Goal: Information Seeking & Learning: Learn about a topic

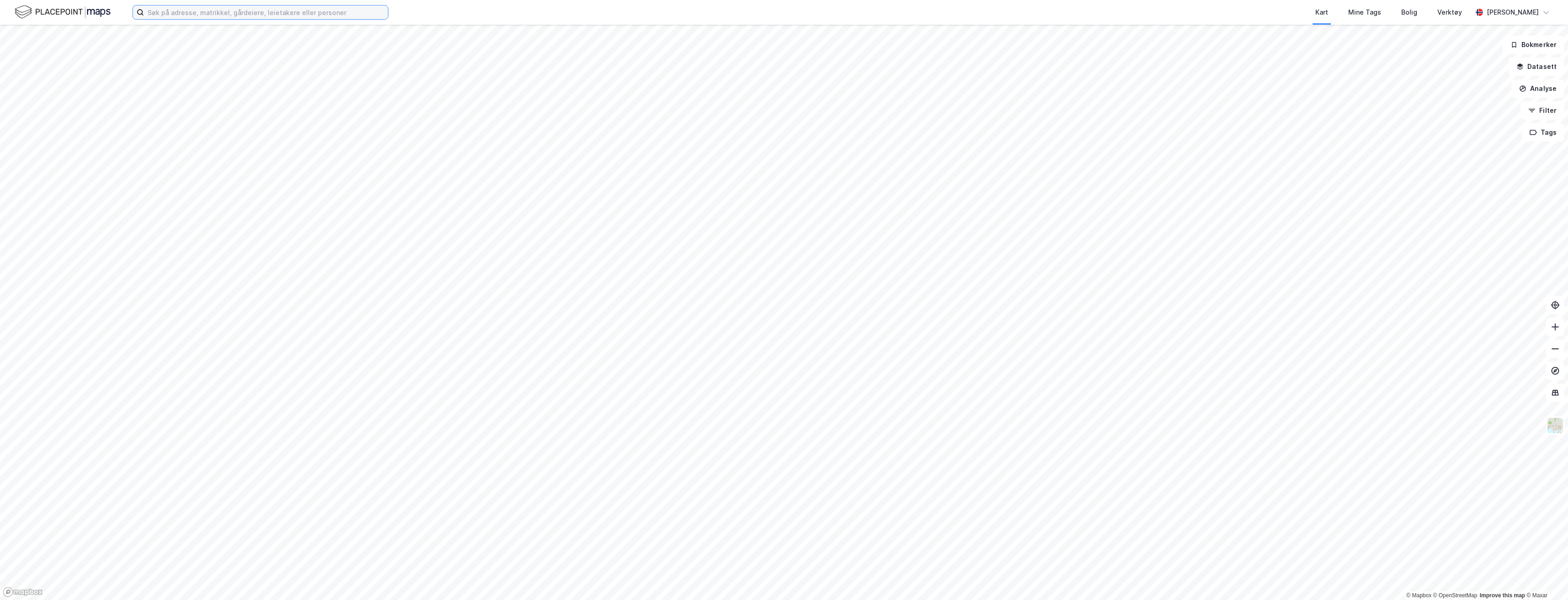
click at [241, 12] on input at bounding box center [265, 12] width 244 height 14
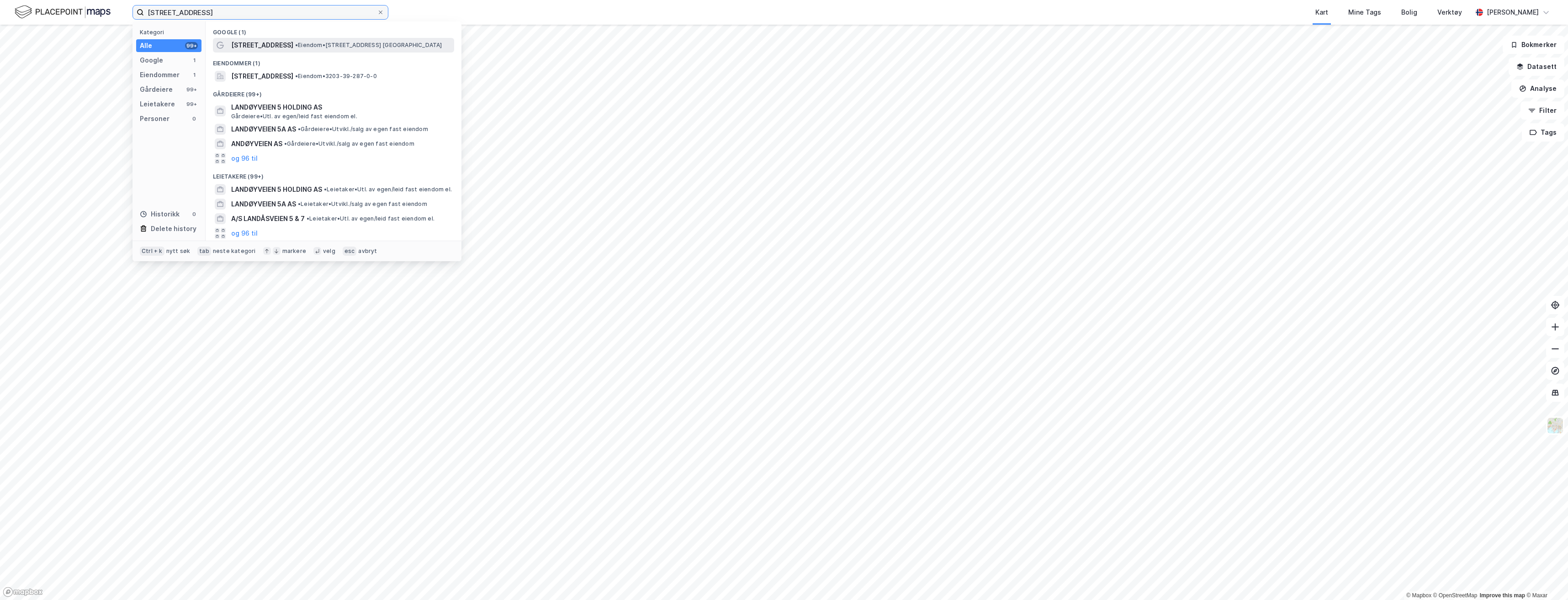
type input "landøyveien 5"
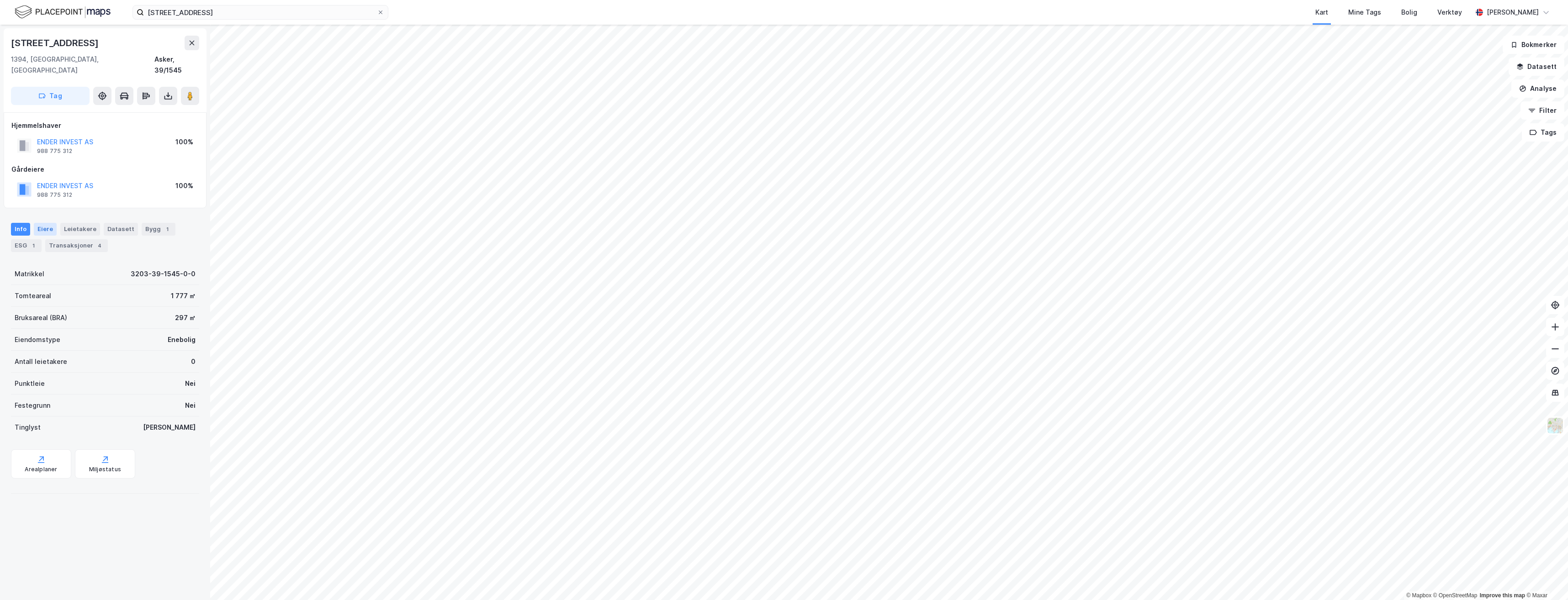
click at [40, 223] on div "Eiere" at bounding box center [46, 229] width 23 height 13
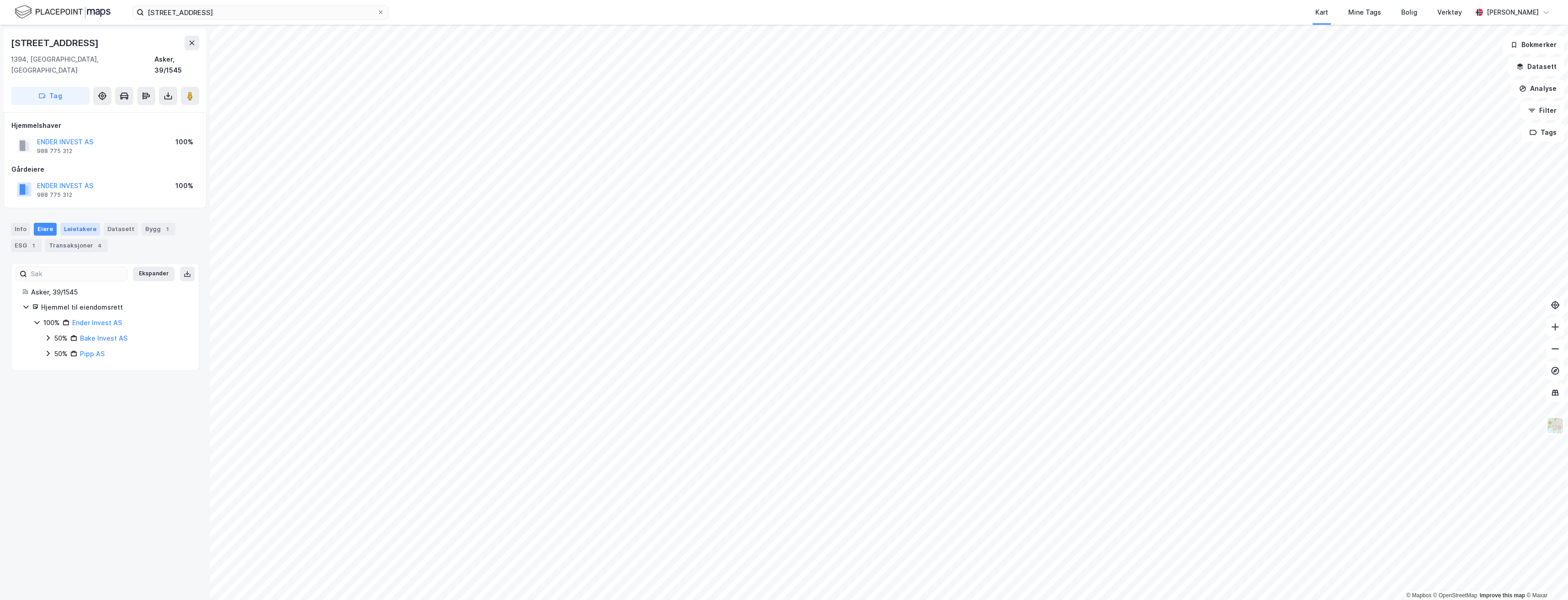
click at [84, 223] on div "Leietakere" at bounding box center [80, 229] width 40 height 13
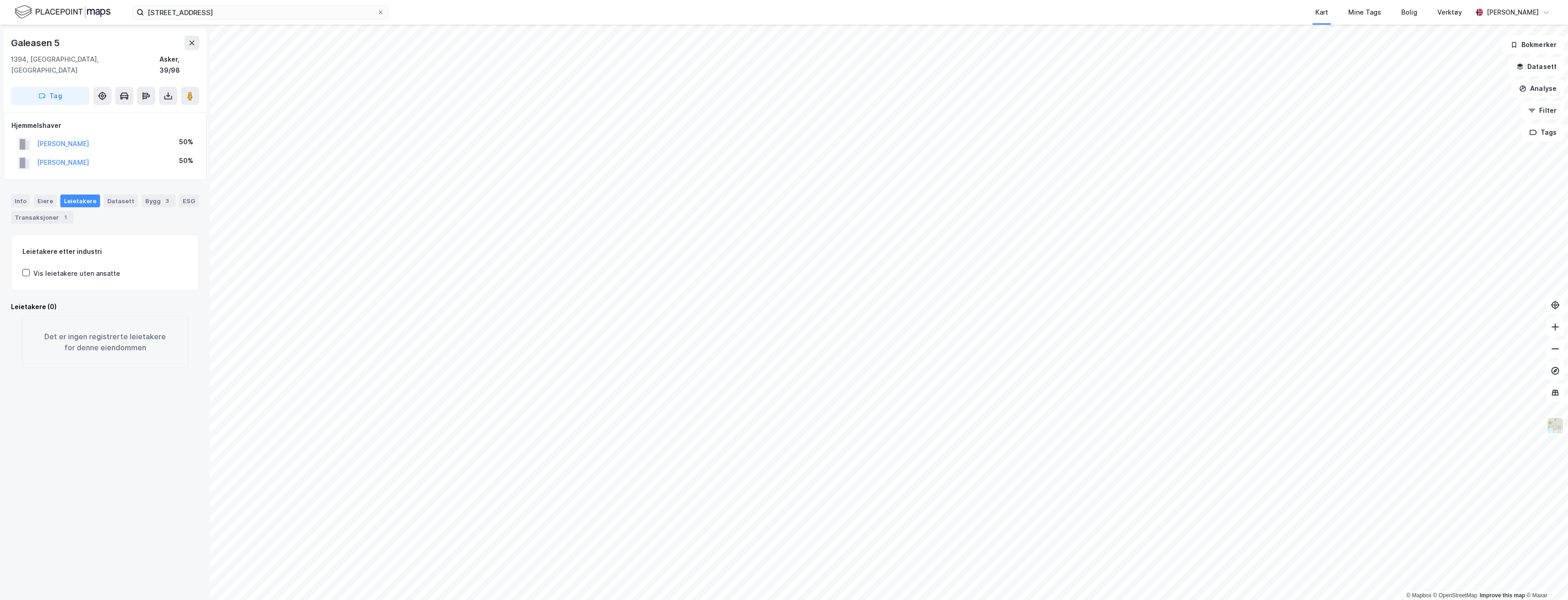
click at [973, 600] on html "landøyveien 5 Kart Mine Tags Bolig Verktøy Håkon Styrvold © Mapbox © OpenStreet…" at bounding box center [784, 300] width 1568 height 600
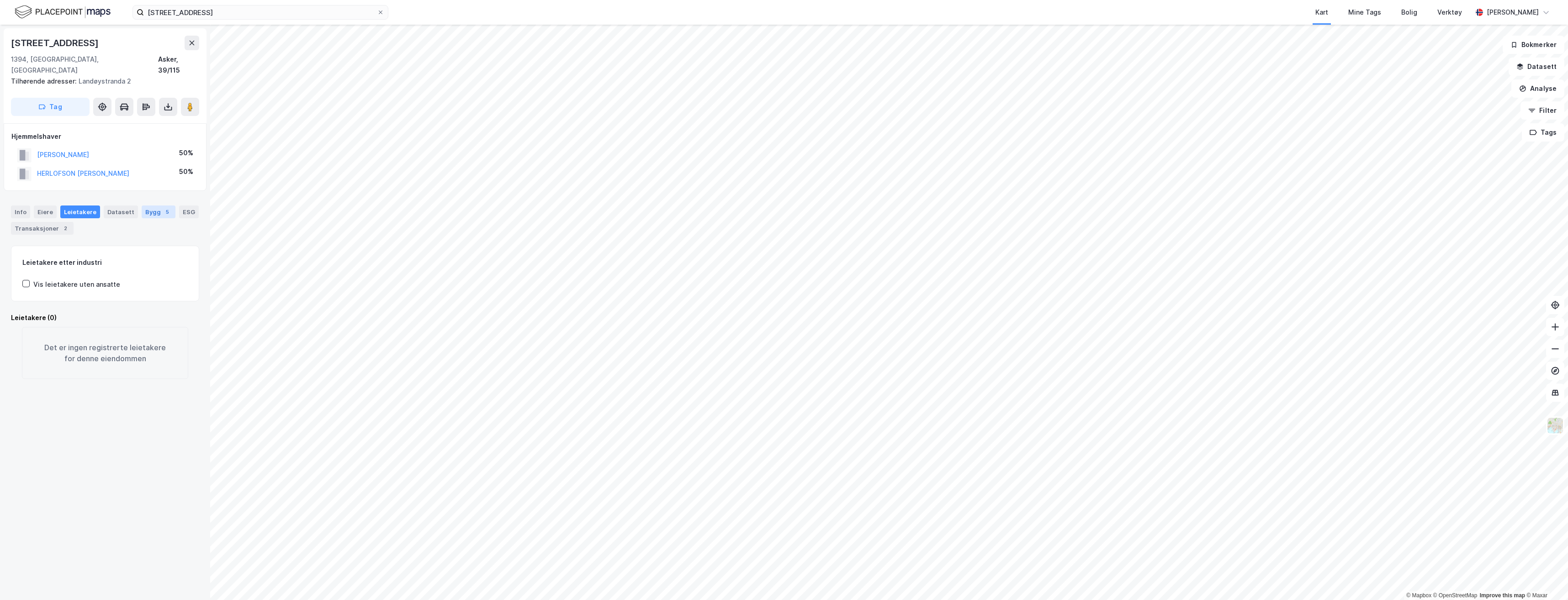
click at [163, 208] on div "5" at bounding box center [167, 212] width 9 height 9
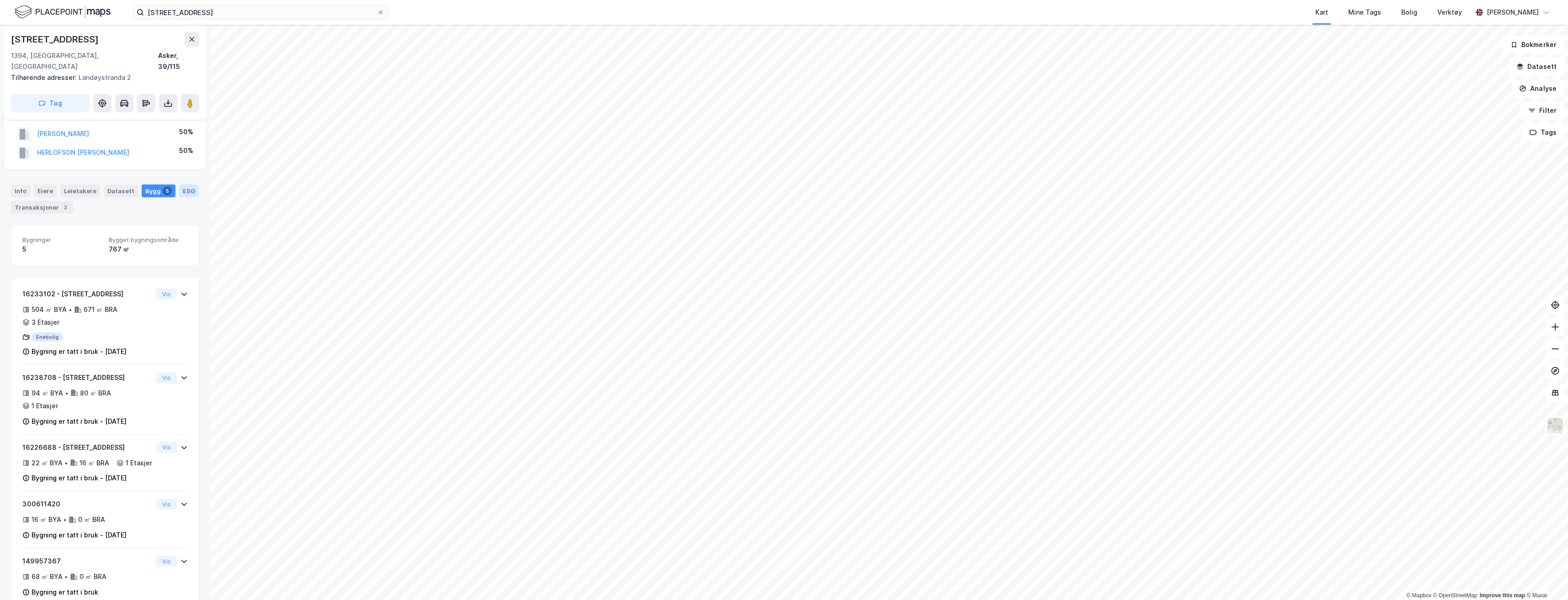
scroll to position [43, 0]
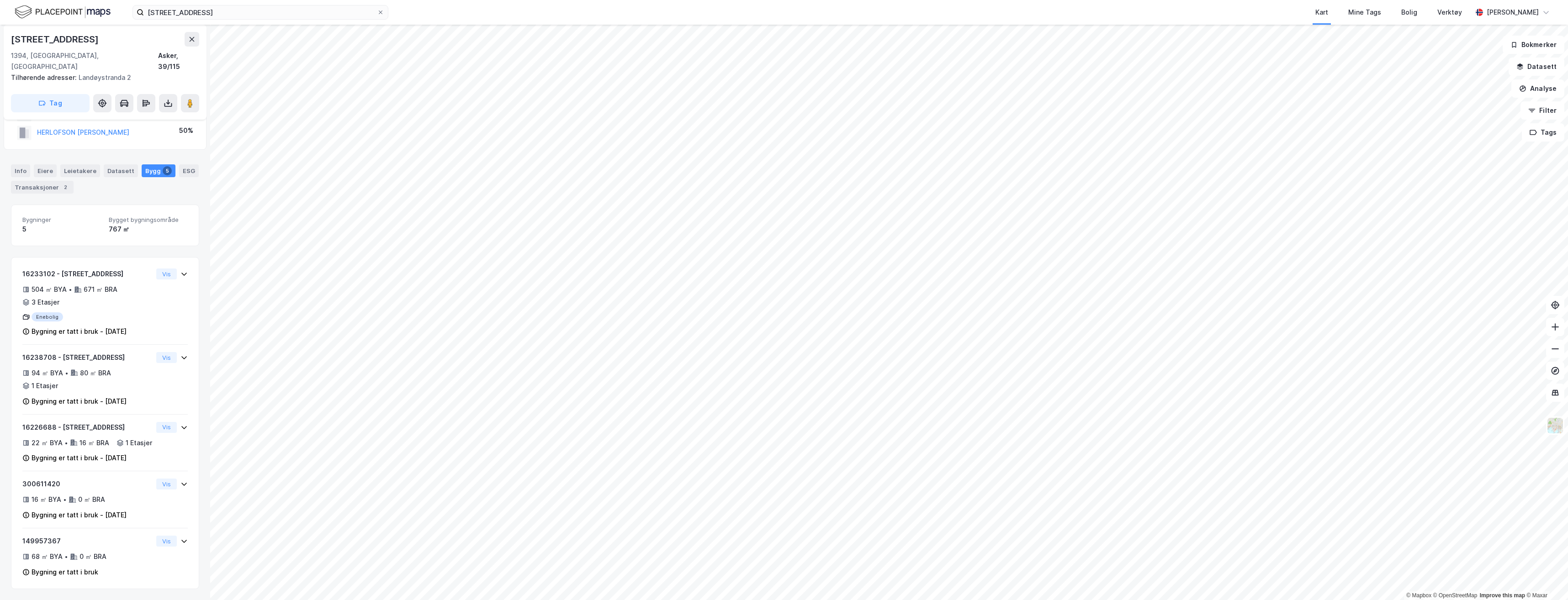
click at [763, 600] on html "landøyveien 5 Kart Mine Tags Bolig Verktøy Håkon Styrvold © Mapbox © OpenStreet…" at bounding box center [784, 300] width 1568 height 600
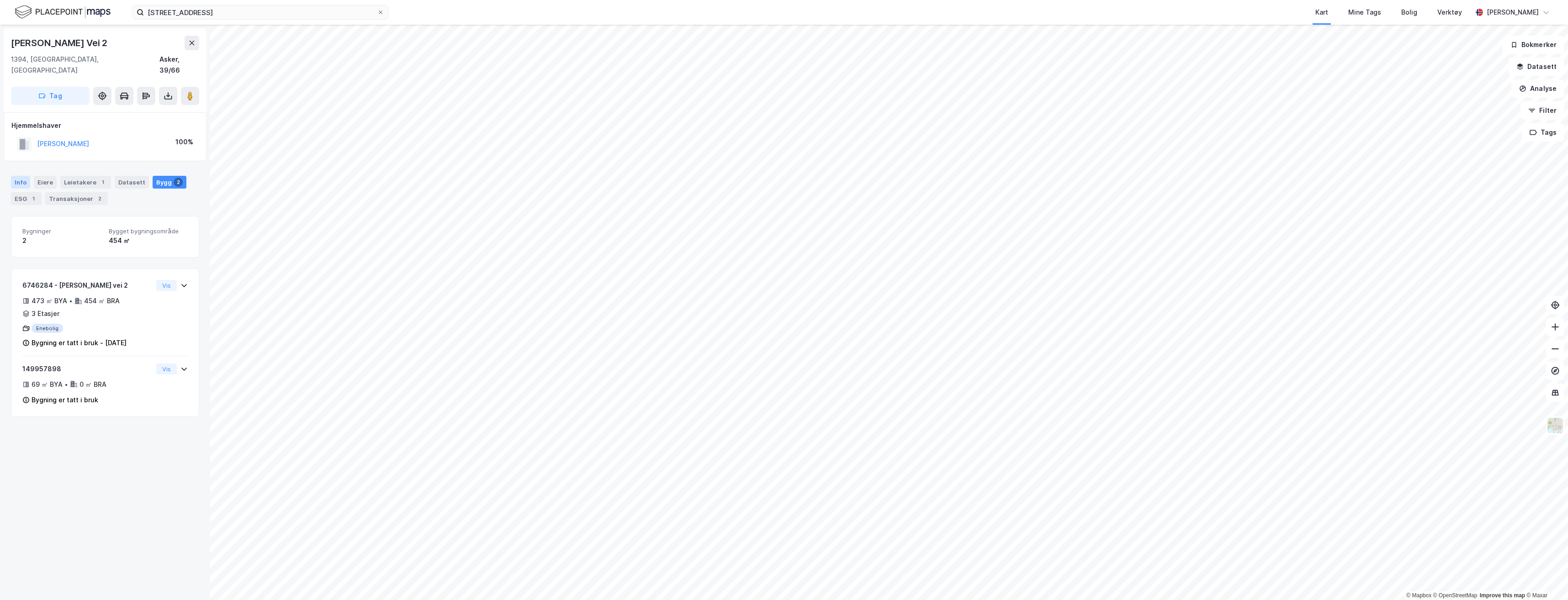
click at [22, 176] on div "Info" at bounding box center [21, 182] width 19 height 13
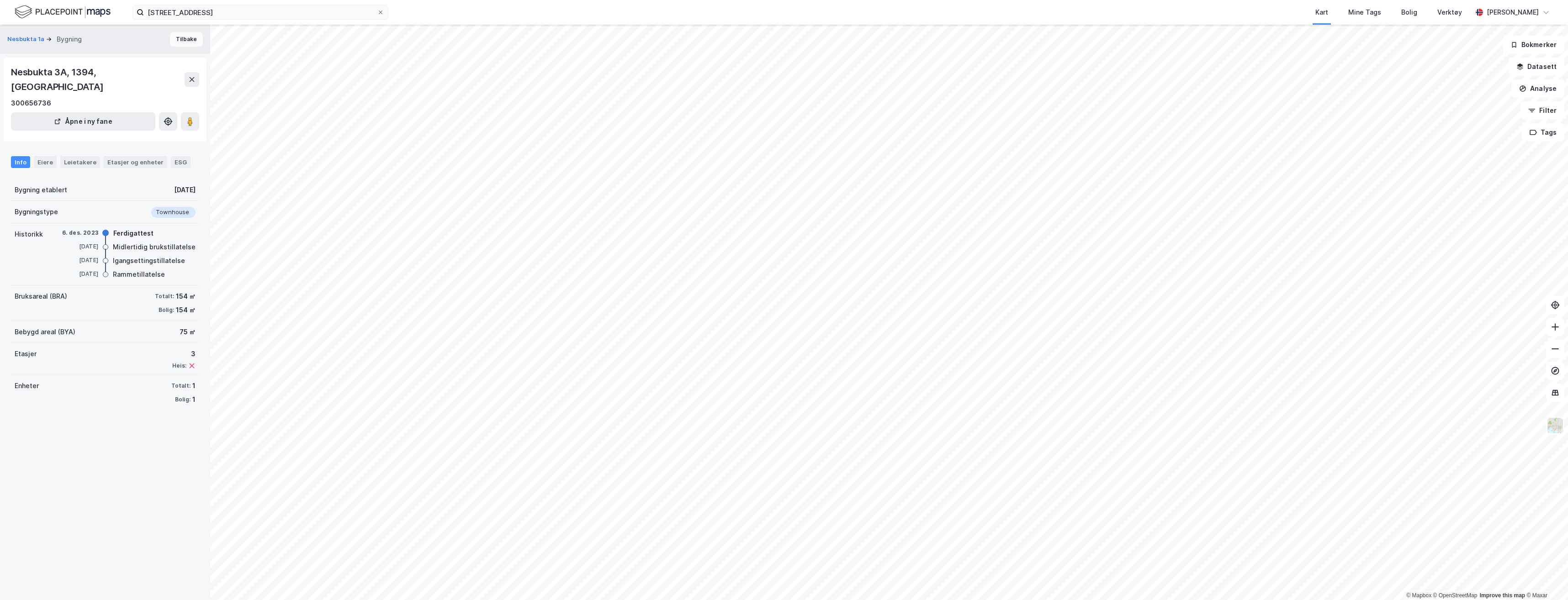
click at [179, 40] on button "Tilbake" at bounding box center [186, 40] width 33 height 15
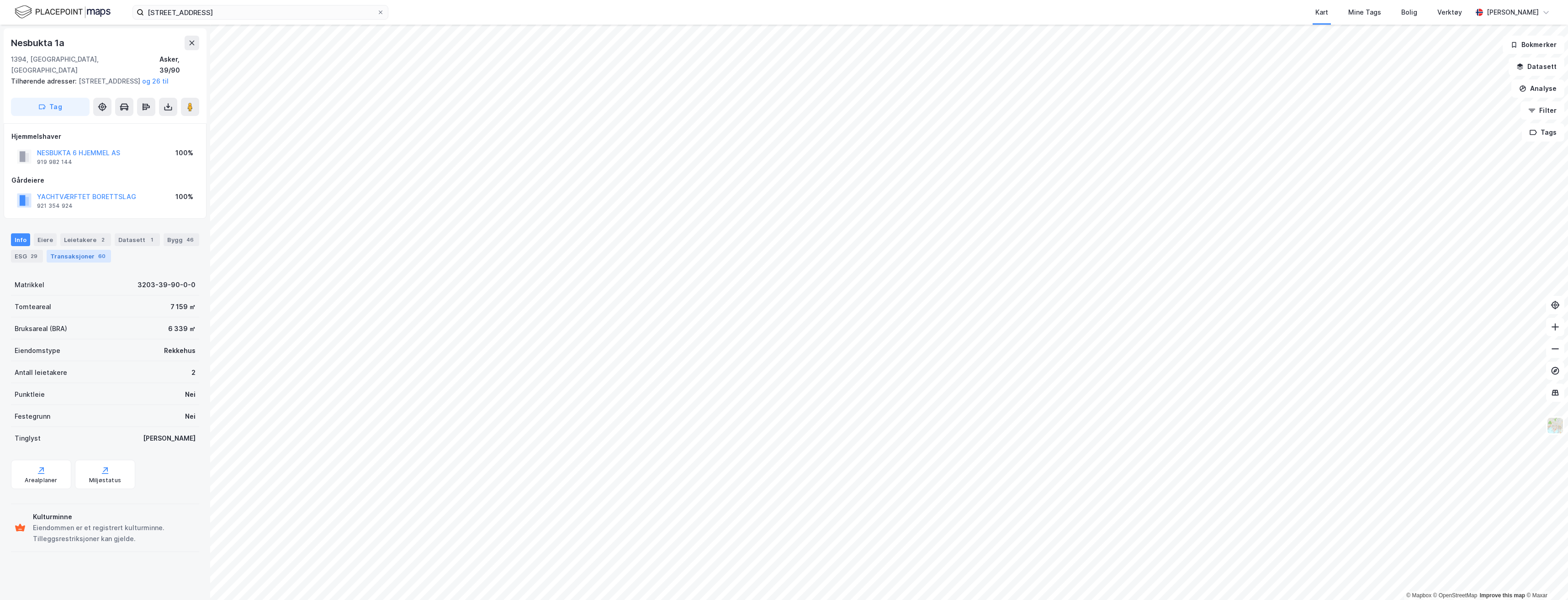
click at [97, 260] on div "60" at bounding box center [102, 256] width 11 height 9
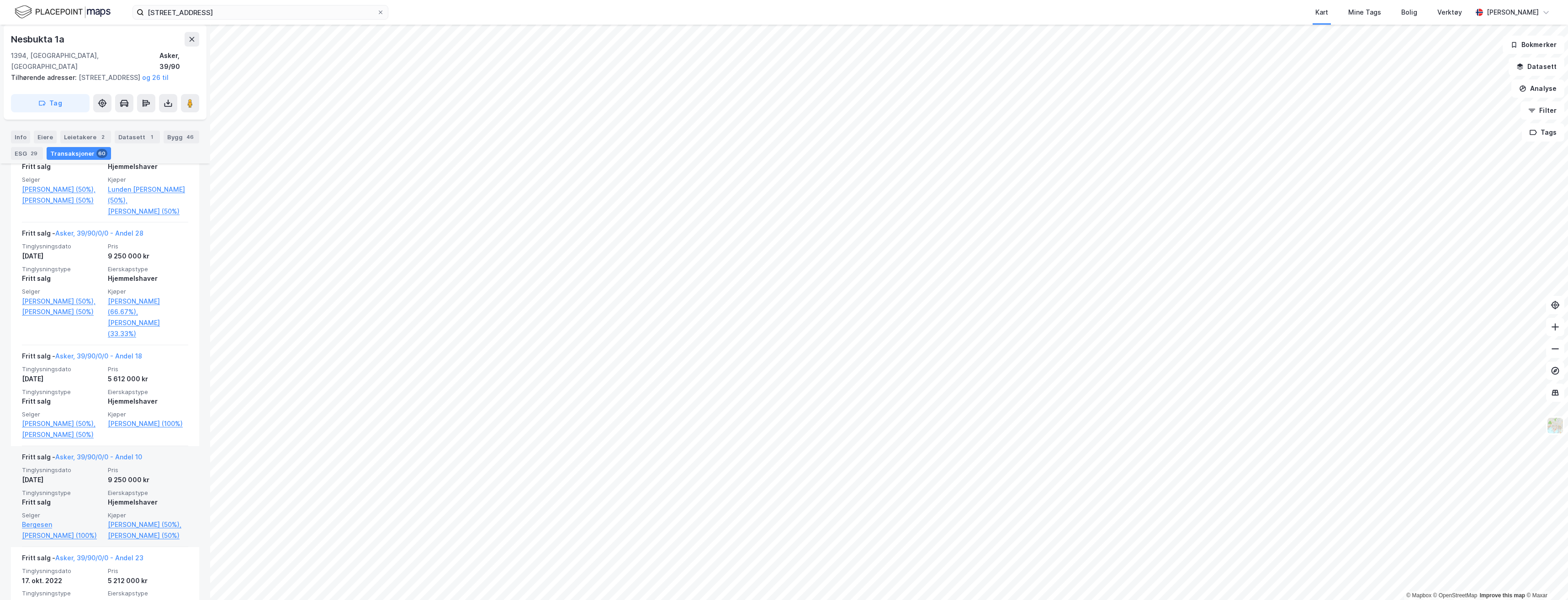
scroll to position [1462, 0]
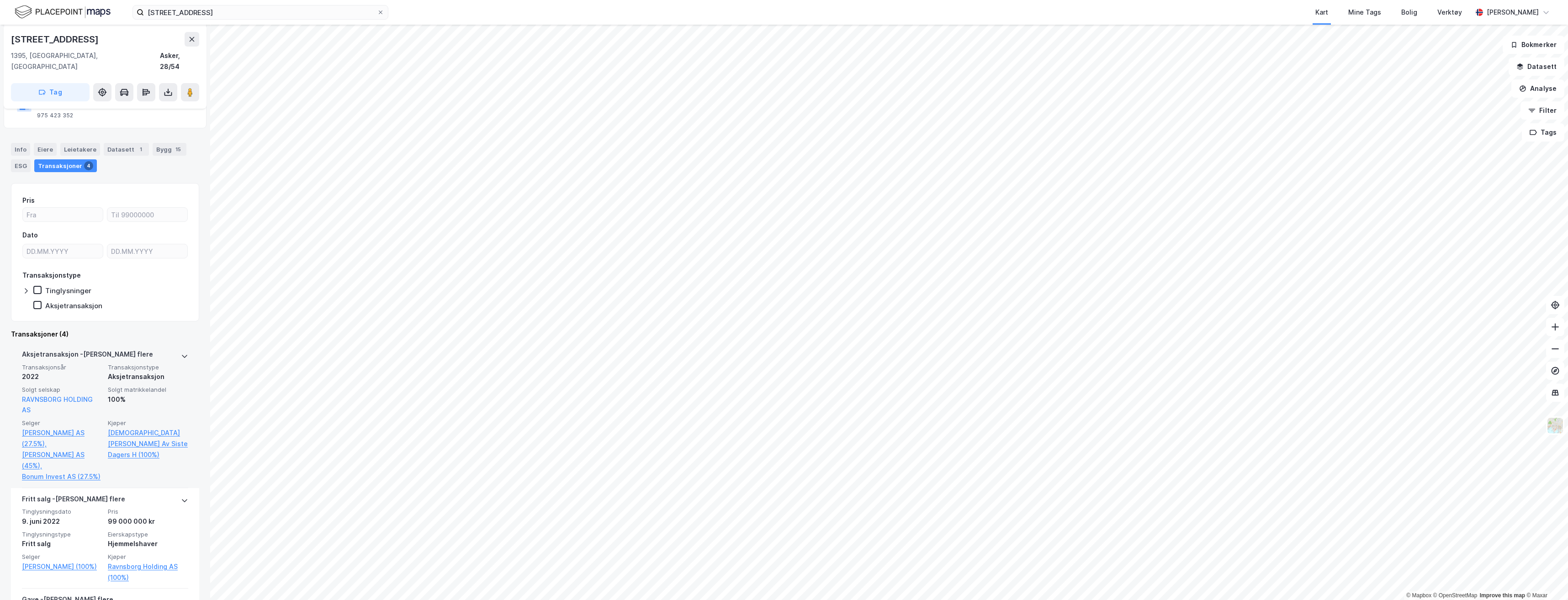
scroll to position [91, 0]
